Goal: Navigation & Orientation: Find specific page/section

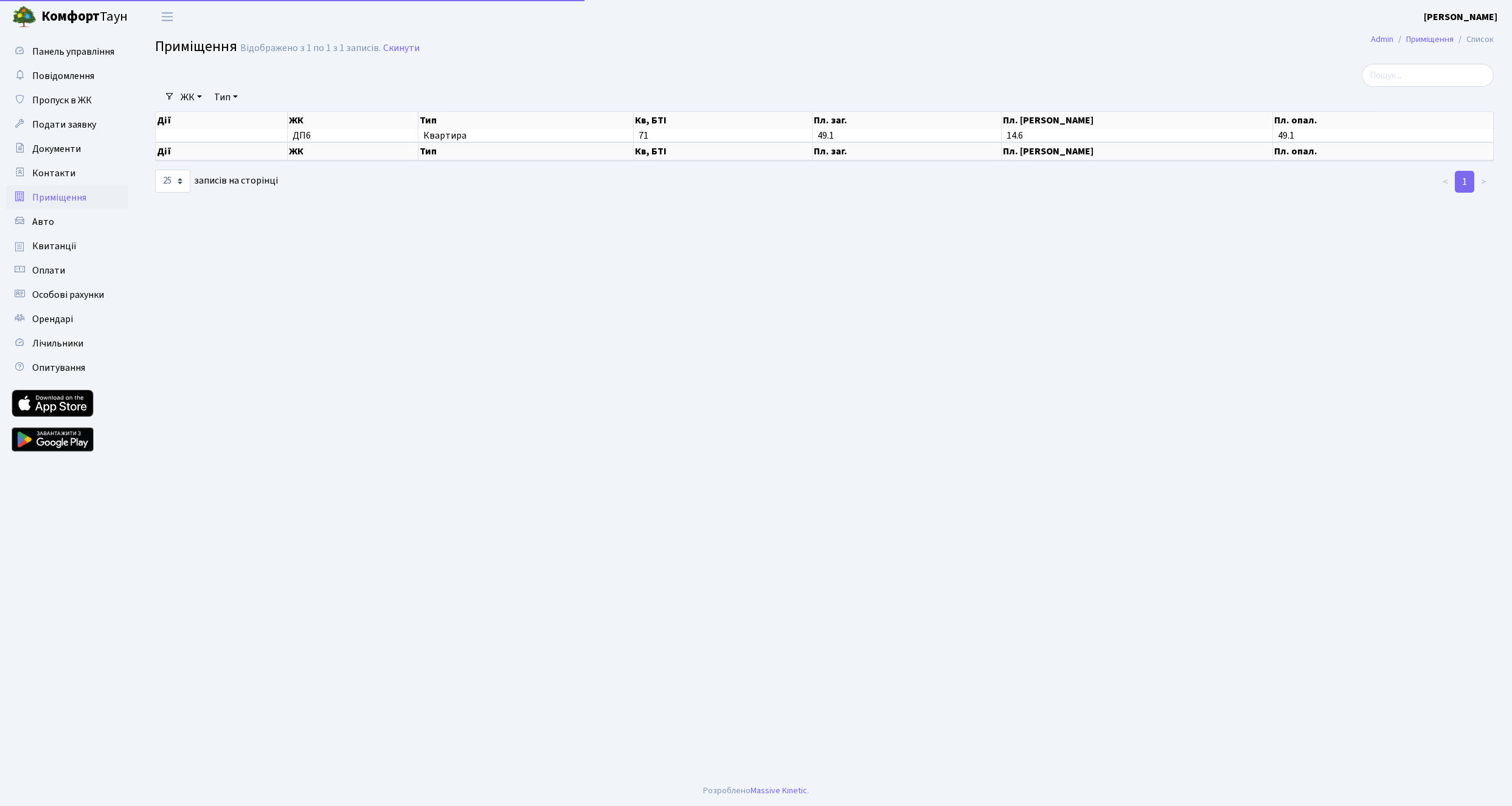
select select "25"
click at [73, 295] on span "Особові рахунки" at bounding box center [68, 294] width 72 height 13
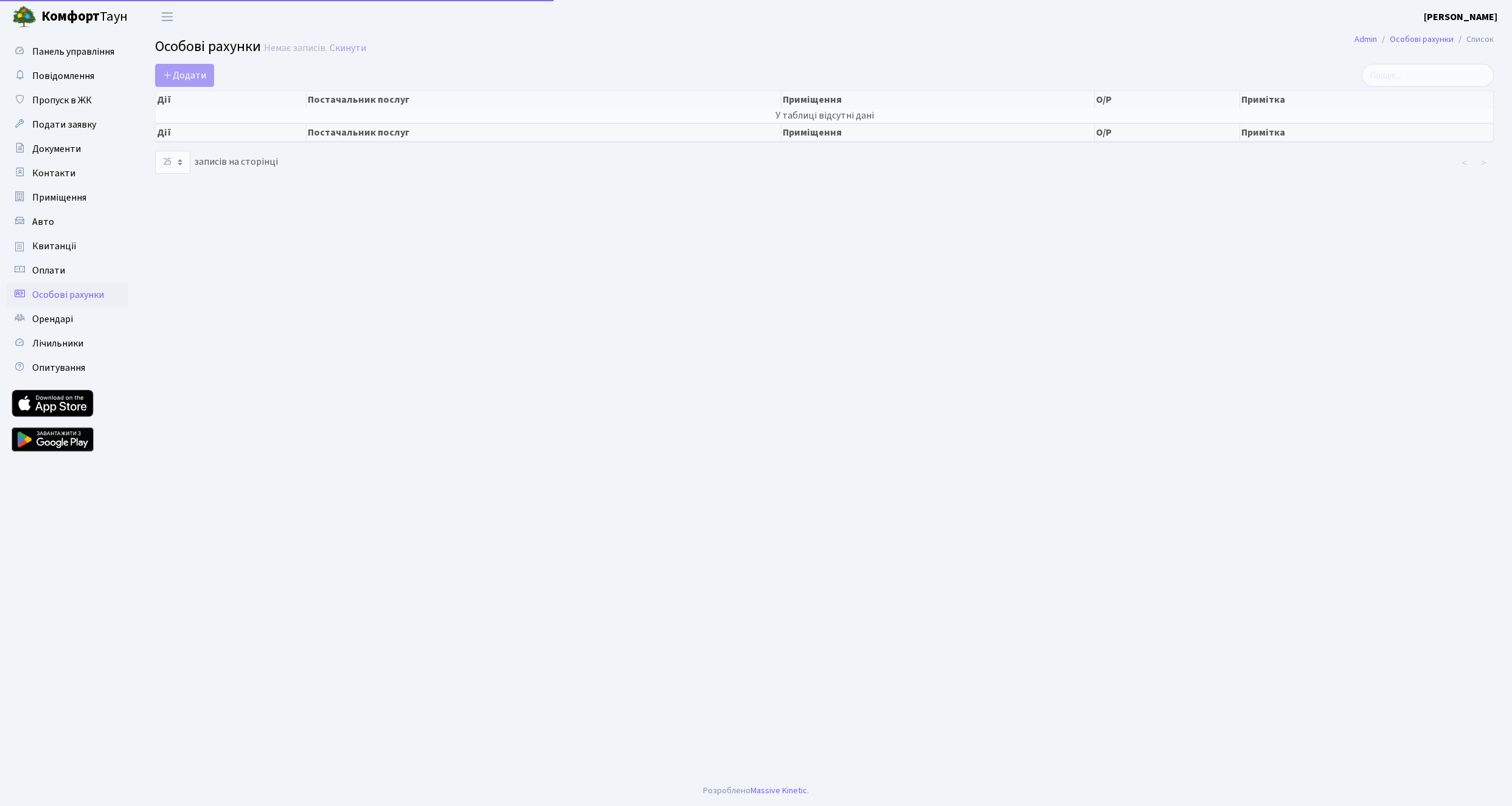
select select "25"
click at [62, 348] on span "Лічильники" at bounding box center [58, 343] width 51 height 13
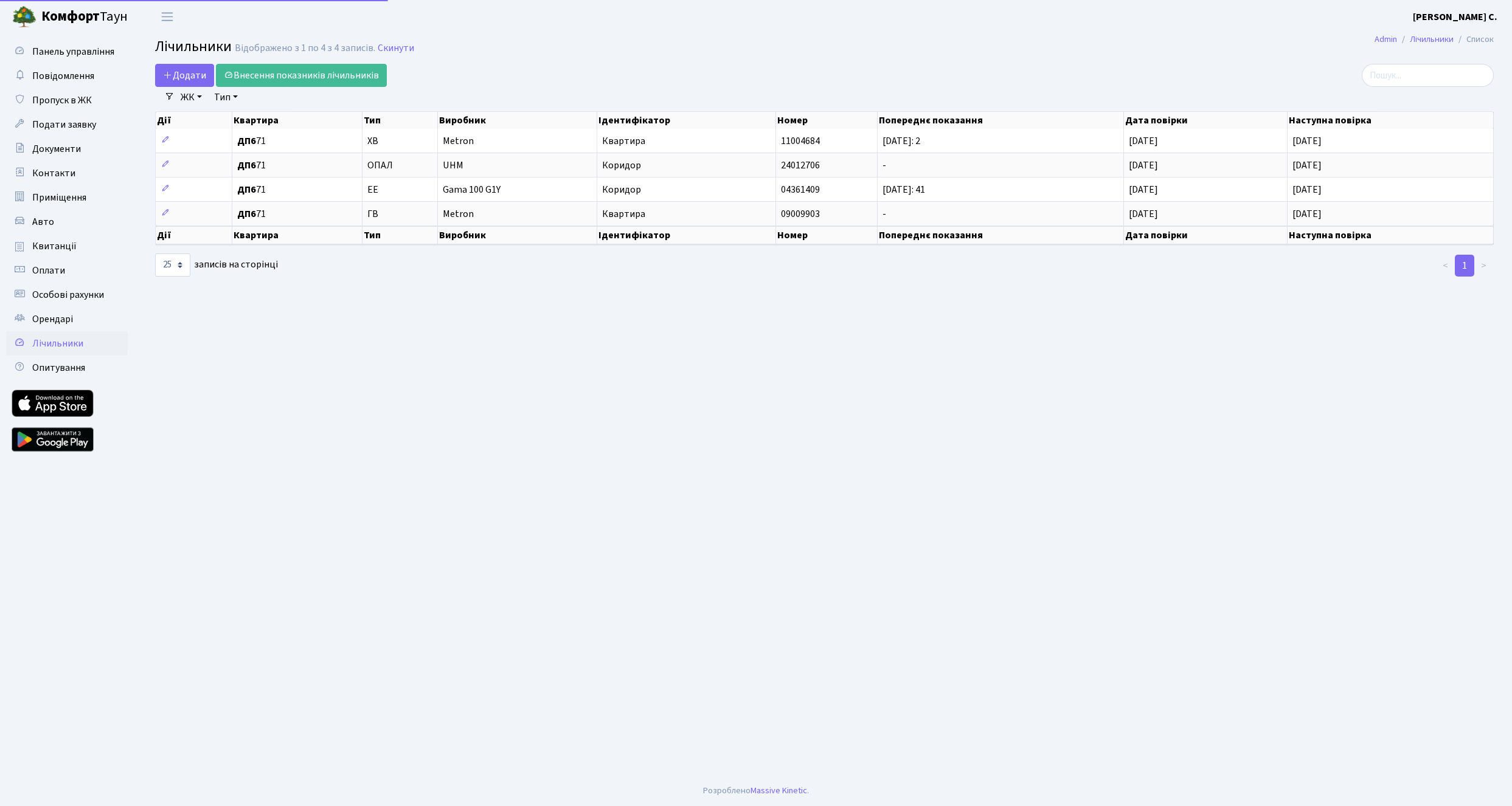
select select "25"
click at [43, 276] on span "Оплати" at bounding box center [49, 270] width 33 height 13
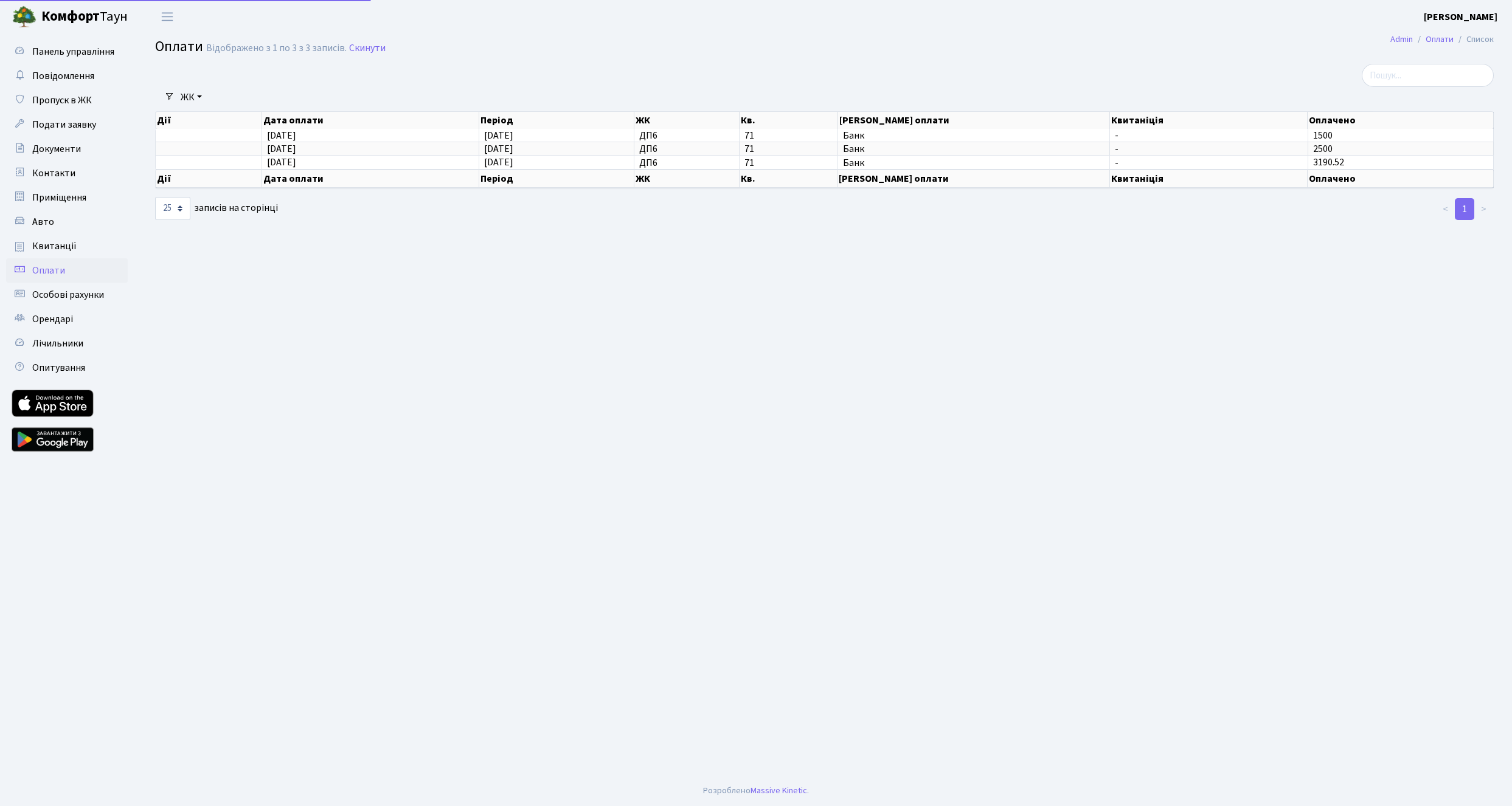
select select "25"
click at [443, 372] on main "Admin Оплати Список Оплати Відображено з 1 по 3 з 3 записів. Скинути Фільтри ЖК…" at bounding box center [824, 405] width 1375 height 742
